Goal: Obtain resource: Obtain resource

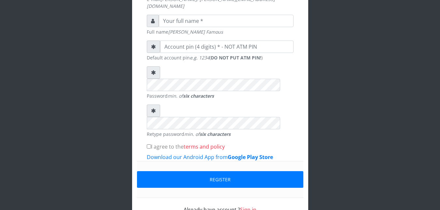
scroll to position [208, 0]
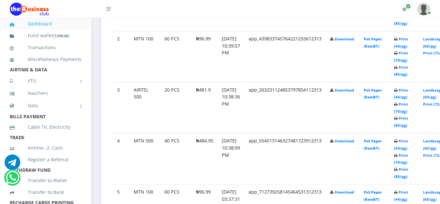
scroll to position [449, 0]
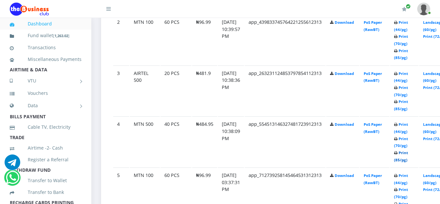
click at [408, 150] on link "Print (85/pg)" at bounding box center [401, 156] width 14 height 12
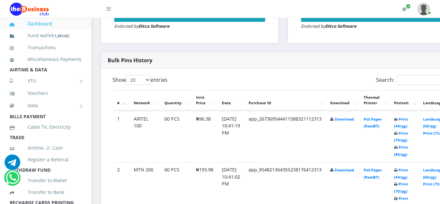
scroll to position [283, 0]
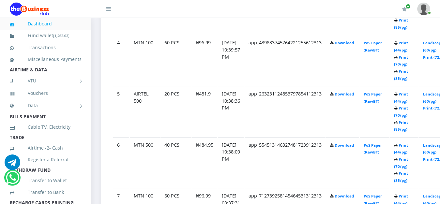
scroll to position [532, 0]
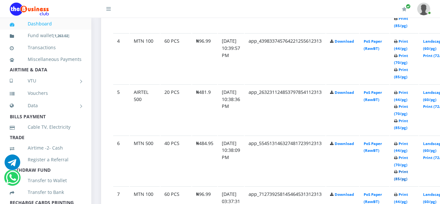
click at [408, 169] on link "Print (85/pg)" at bounding box center [401, 175] width 14 height 12
click at [408, 118] on link "Print (85/pg)" at bounding box center [401, 124] width 14 height 12
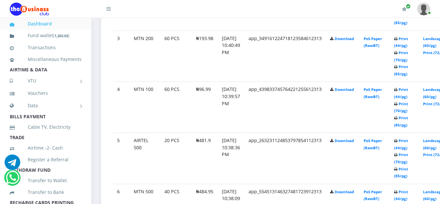
scroll to position [482, 0]
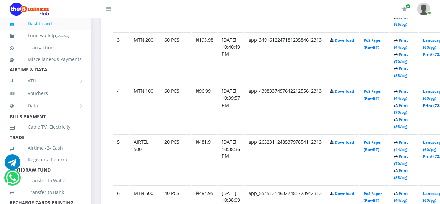
click at [435, 103] on link "Print (72/pg)" at bounding box center [435, 105] width 24 height 5
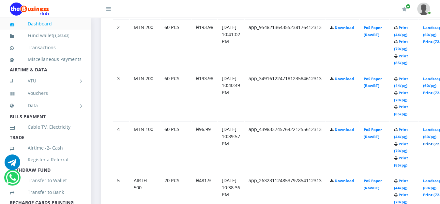
scroll to position [432, 0]
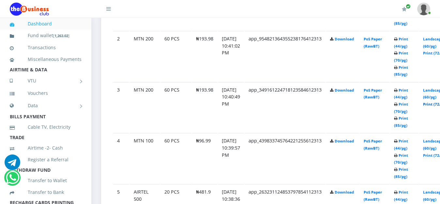
click at [435, 102] on link "Print (72/pg)" at bounding box center [435, 104] width 24 height 5
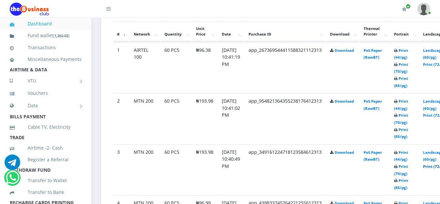
scroll to position [366, 0]
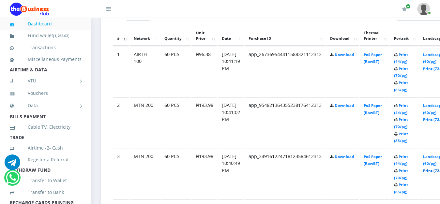
click at [433, 168] on link "Print (72/pg)" at bounding box center [435, 170] width 24 height 5
click at [435, 117] on link "Print (72/pg)" at bounding box center [435, 119] width 24 height 5
click at [435, 66] on link "Print (72/pg)" at bounding box center [435, 68] width 24 height 5
